Goal: Information Seeking & Learning: Learn about a topic

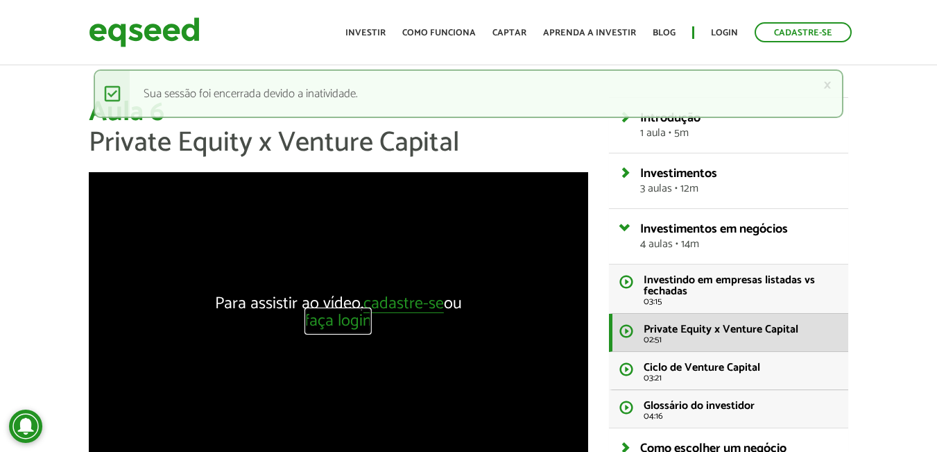
click at [352, 322] on link "faça login" at bounding box center [338, 321] width 67 height 17
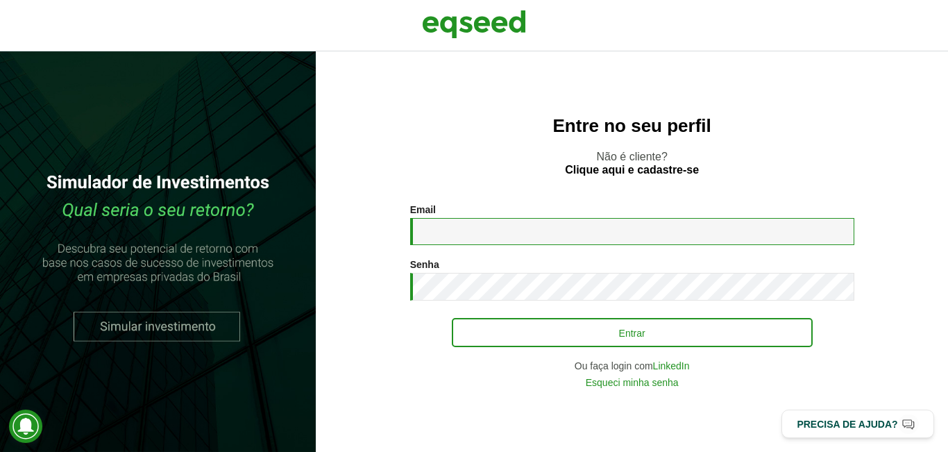
type input "**********"
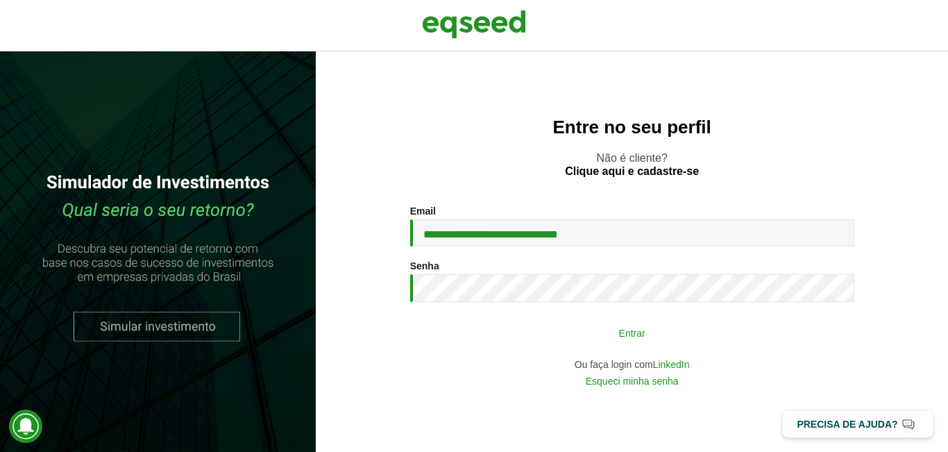
click at [553, 343] on button "Entrar" at bounding box center [632, 332] width 361 height 26
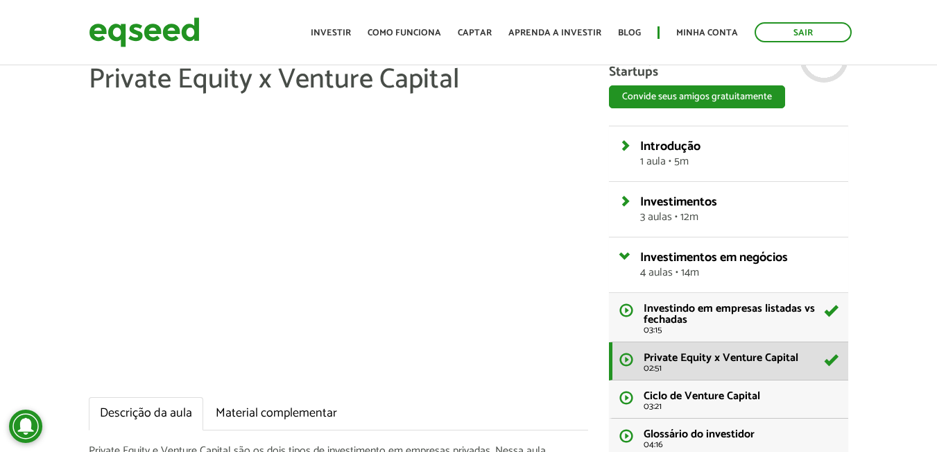
scroll to position [92, 0]
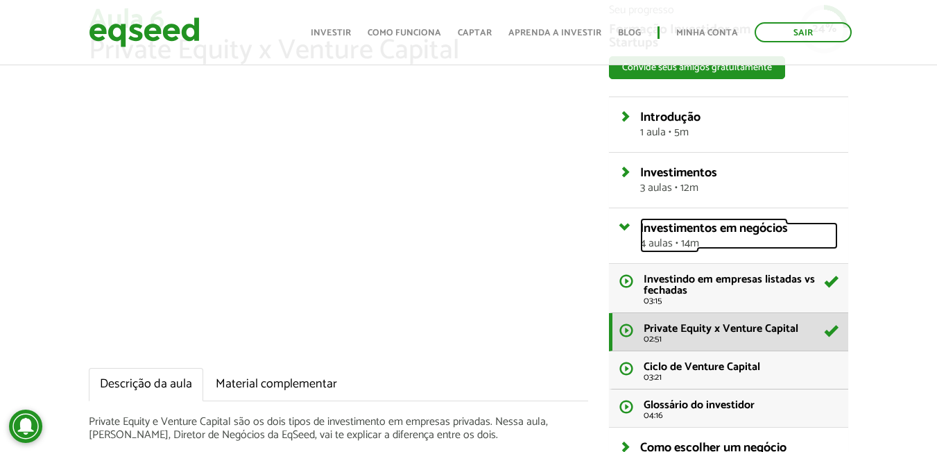
click at [642, 232] on span "Investimentos em negócios" at bounding box center [714, 228] width 148 height 21
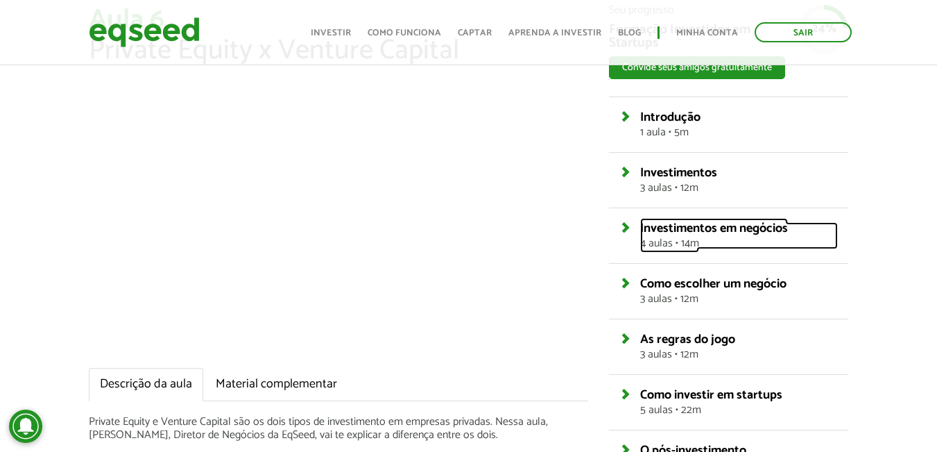
click at [660, 221] on span "Investimentos em negócios" at bounding box center [714, 228] width 148 height 21
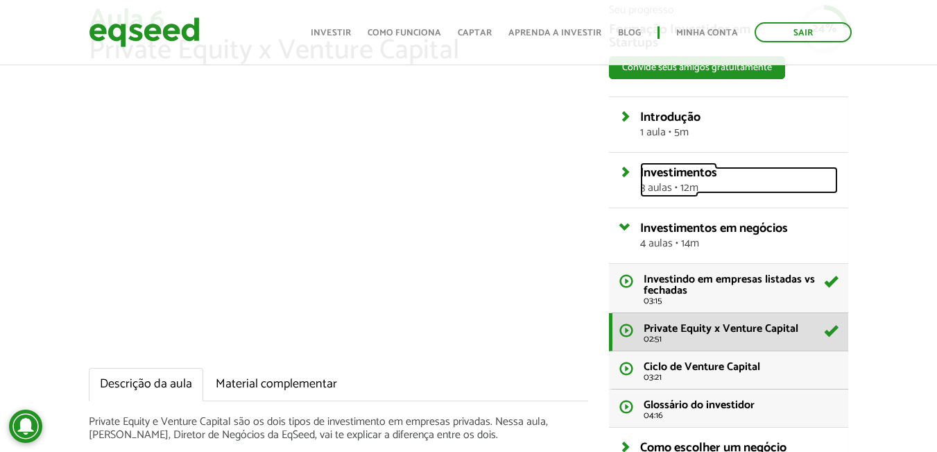
click at [643, 178] on span "Investimentos" at bounding box center [678, 172] width 77 height 21
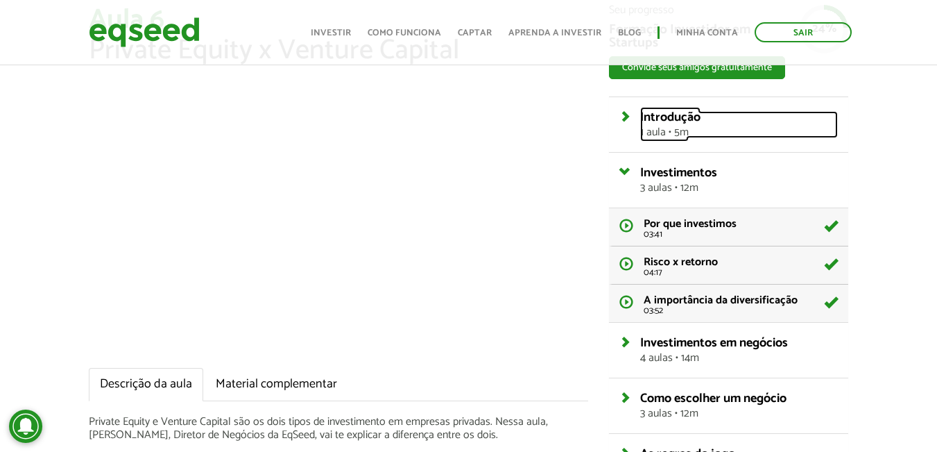
click at [650, 130] on span "1 aula • 5m" at bounding box center [739, 132] width 198 height 11
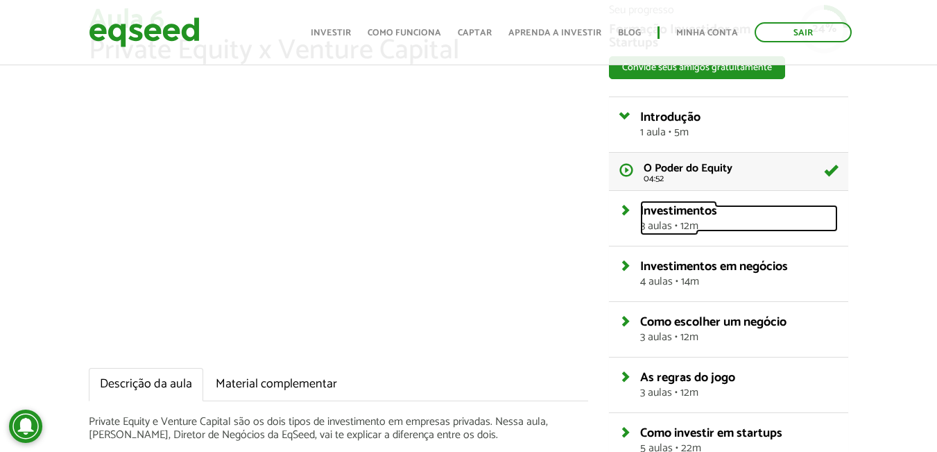
click at [662, 226] on span "3 aulas • 12m" at bounding box center [739, 226] width 198 height 11
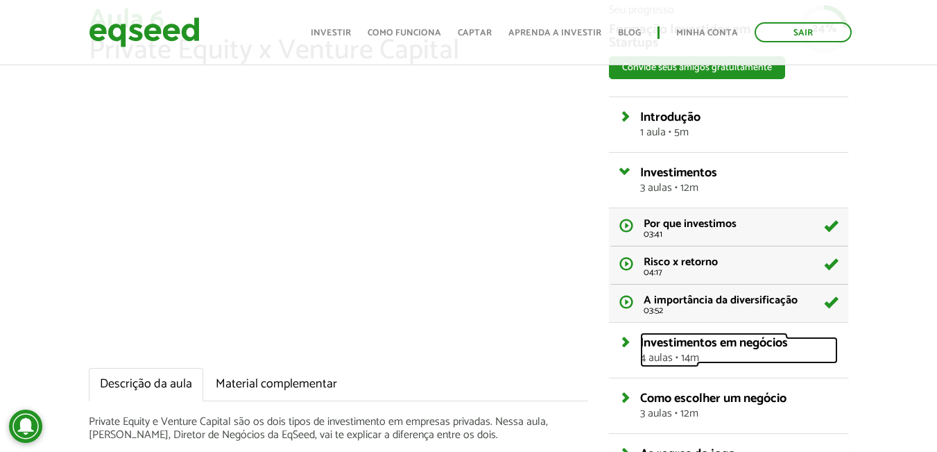
click at [668, 345] on span "Investimentos em negócios" at bounding box center [714, 342] width 148 height 21
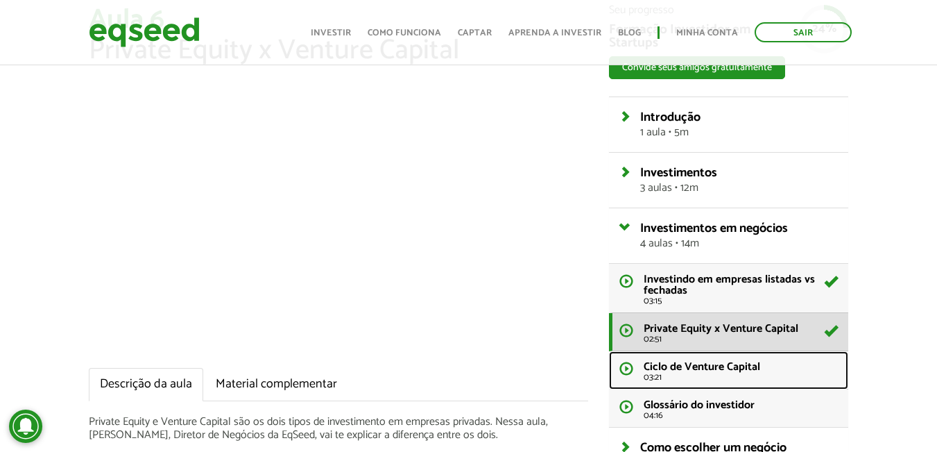
click at [680, 359] on span "Ciclo de Venture Capital" at bounding box center [702, 366] width 117 height 19
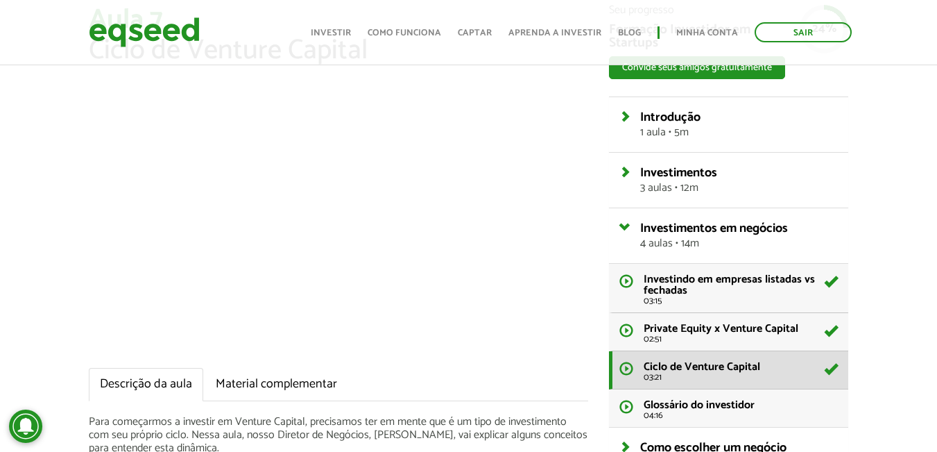
scroll to position [370, 0]
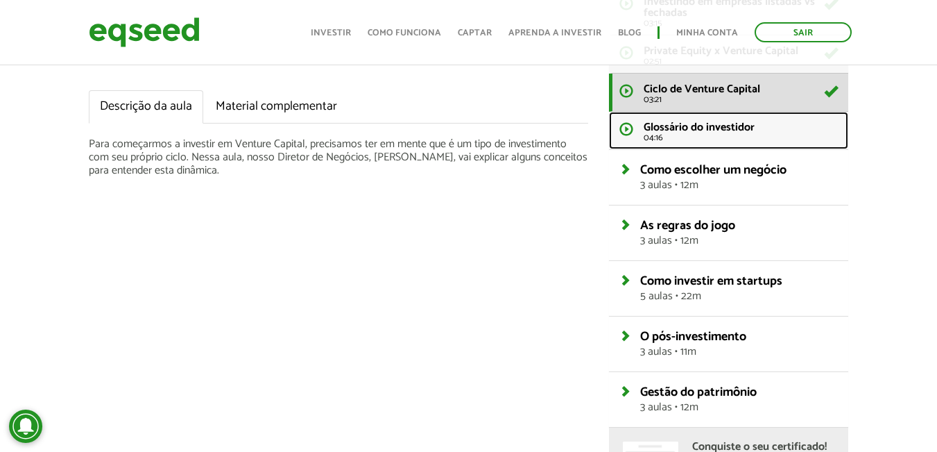
click at [693, 125] on span "Glossário do investidor" at bounding box center [699, 127] width 111 height 19
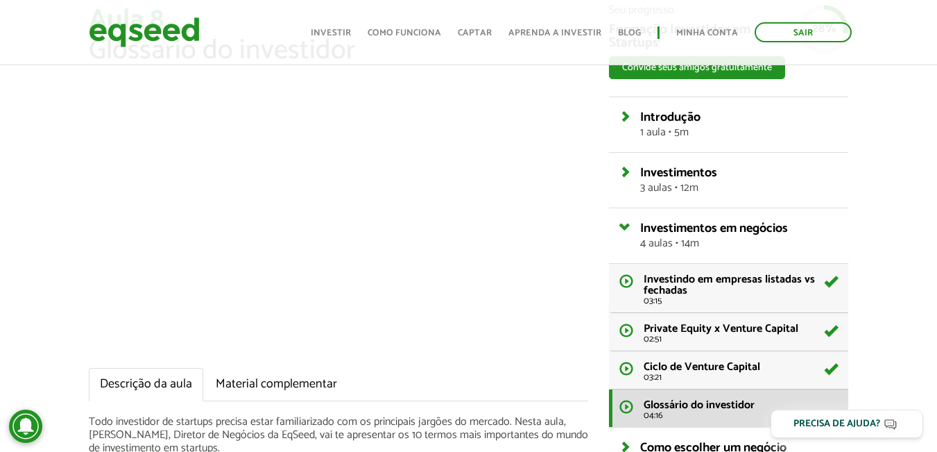
scroll to position [185, 0]
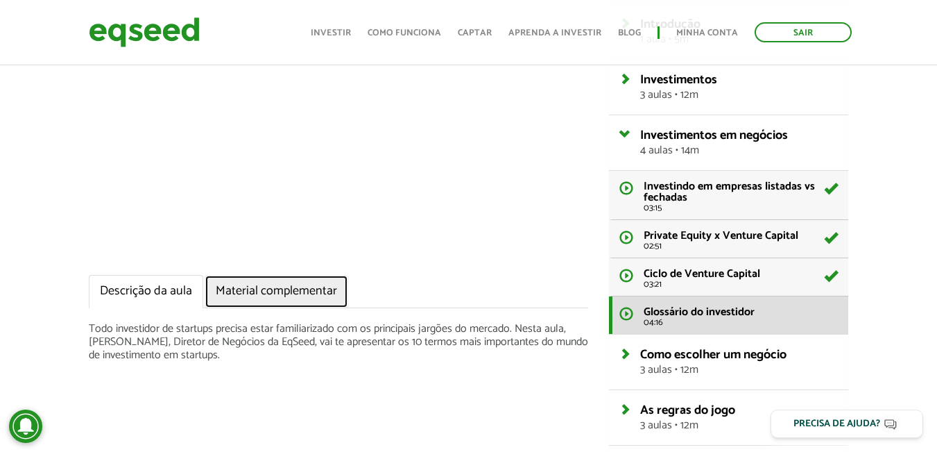
click at [291, 295] on link "Material complementar" at bounding box center [277, 291] width 144 height 33
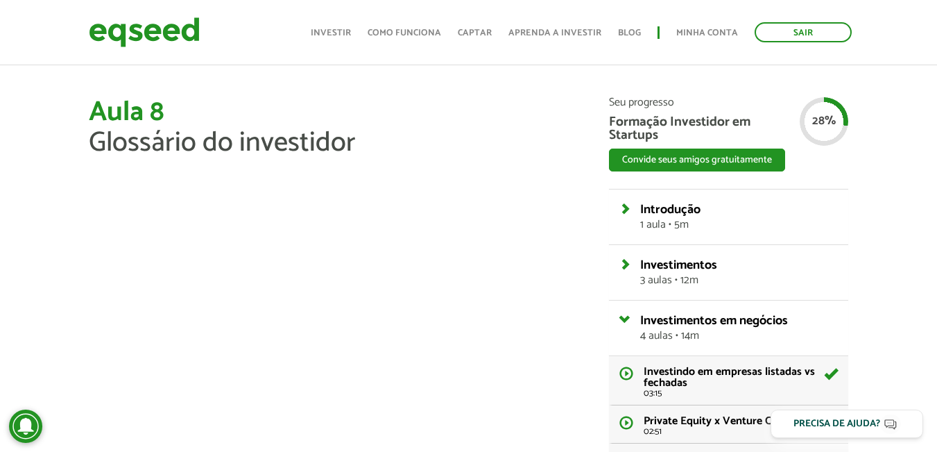
scroll to position [277, 0]
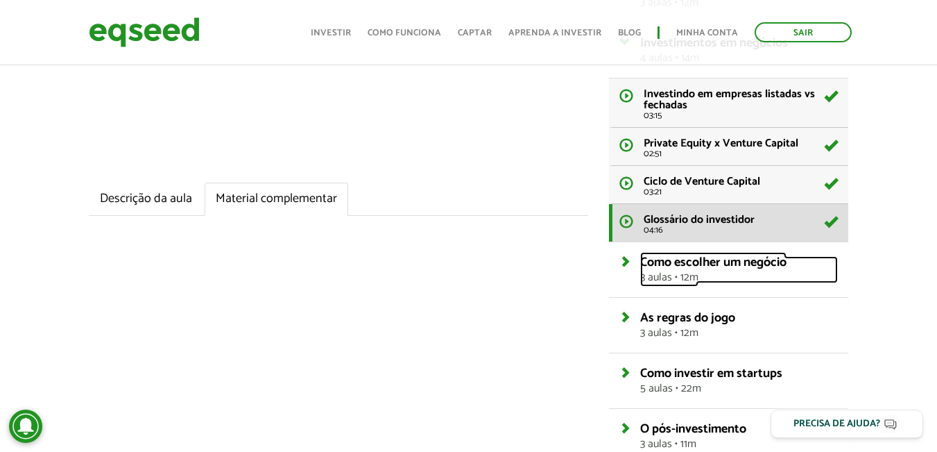
click at [660, 272] on span "3 aulas • 12m" at bounding box center [739, 277] width 198 height 11
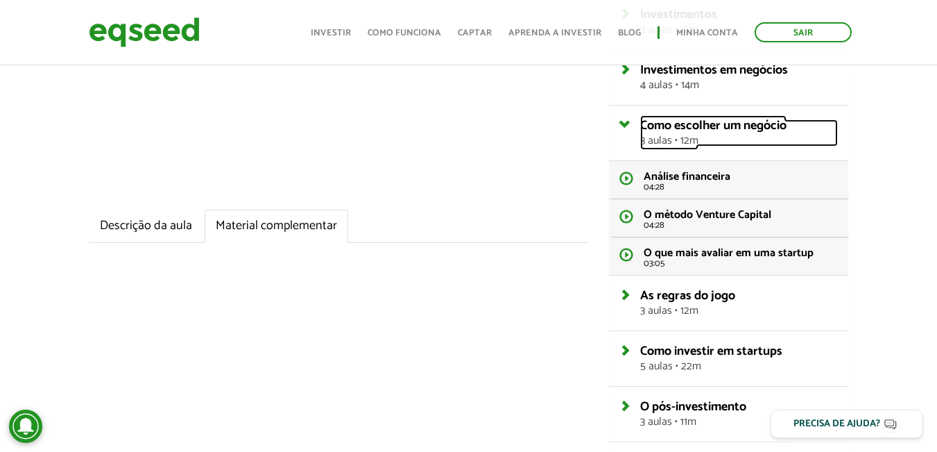
scroll to position [185, 0]
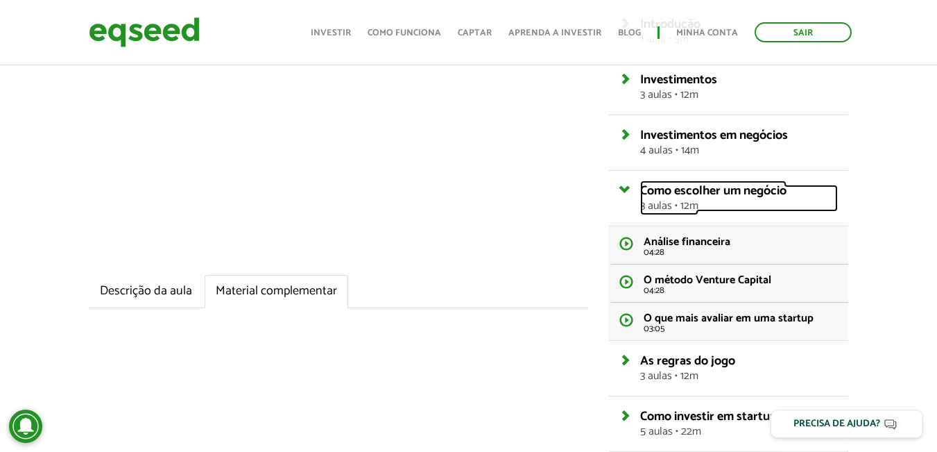
click at [668, 200] on span "3 aulas • 12m" at bounding box center [739, 205] width 198 height 11
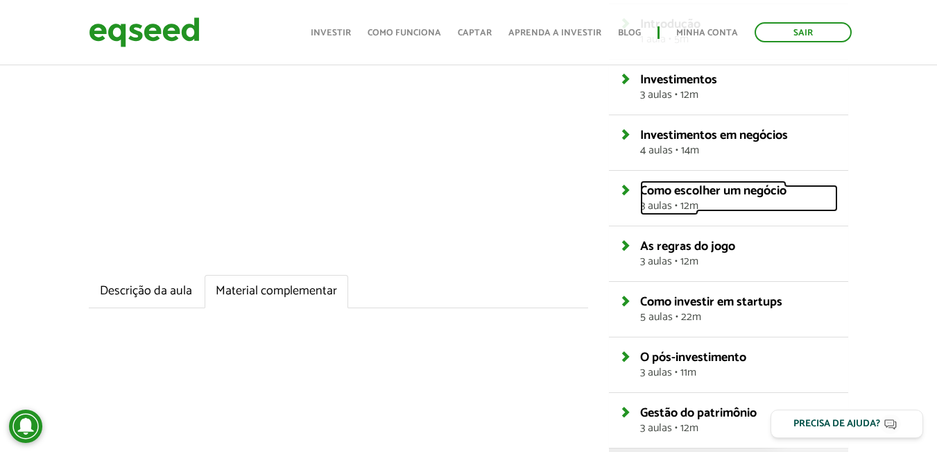
click at [661, 185] on span "Como escolher um negócio" at bounding box center [713, 190] width 146 height 21
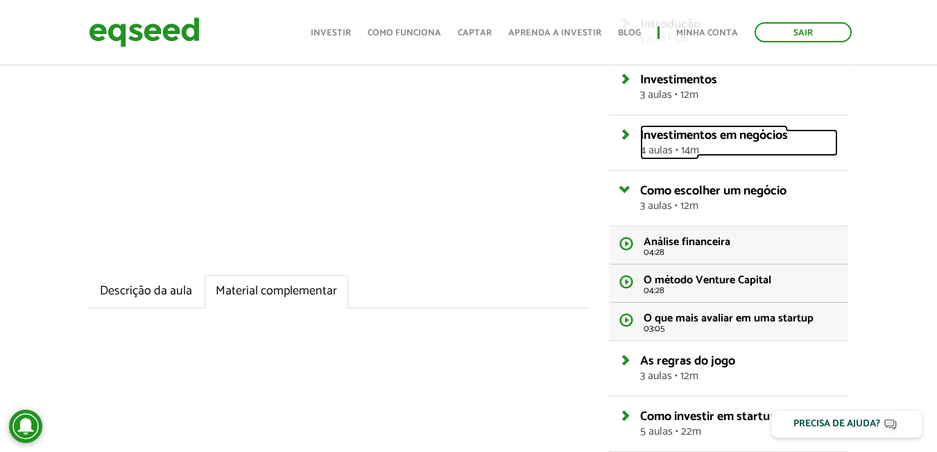
click at [651, 146] on span "4 aulas • 14m" at bounding box center [739, 150] width 198 height 11
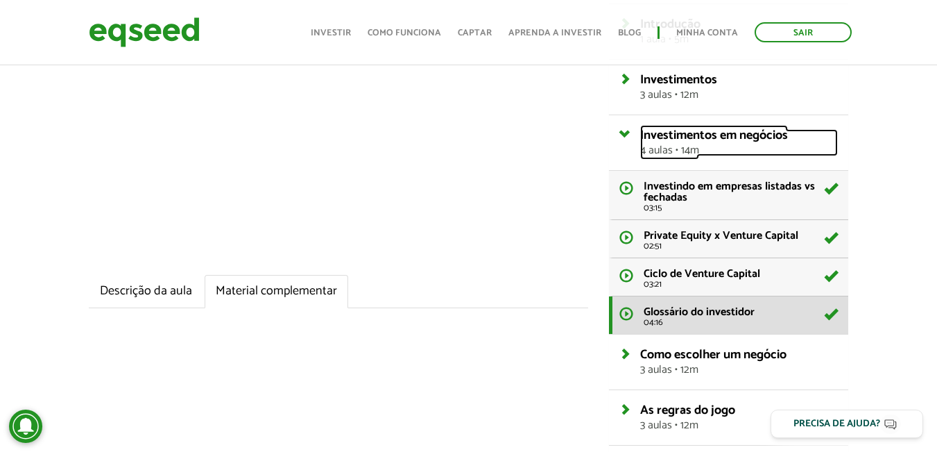
click at [653, 145] on span "4 aulas • 14m" at bounding box center [739, 150] width 198 height 11
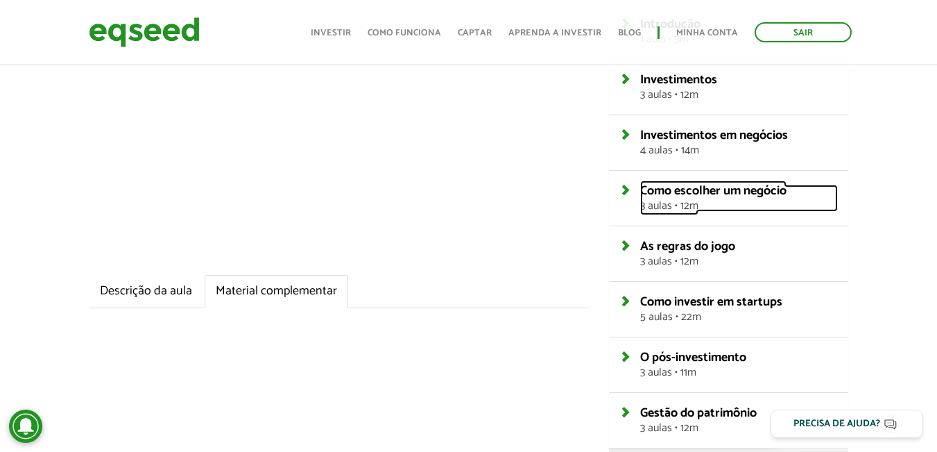
click at [659, 191] on span "Como escolher um negócio" at bounding box center [713, 190] width 146 height 21
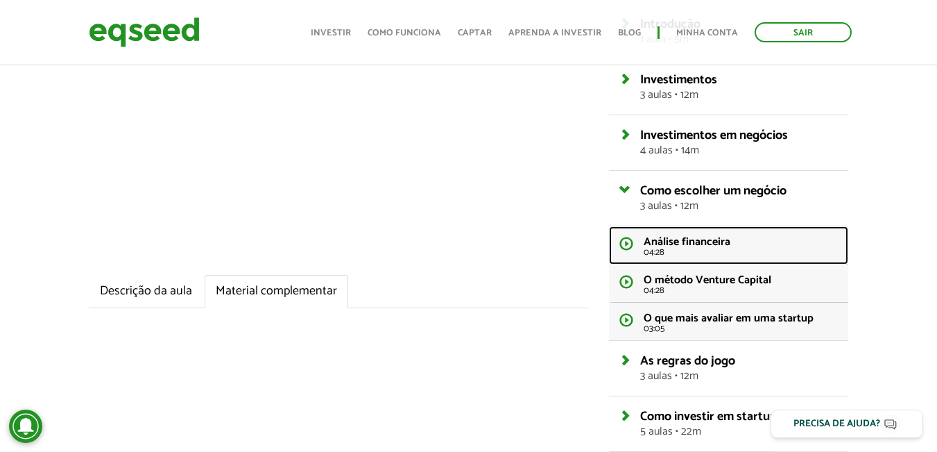
click at [665, 239] on span "Análise financeira" at bounding box center [687, 241] width 87 height 19
